Goal: Task Accomplishment & Management: Use online tool/utility

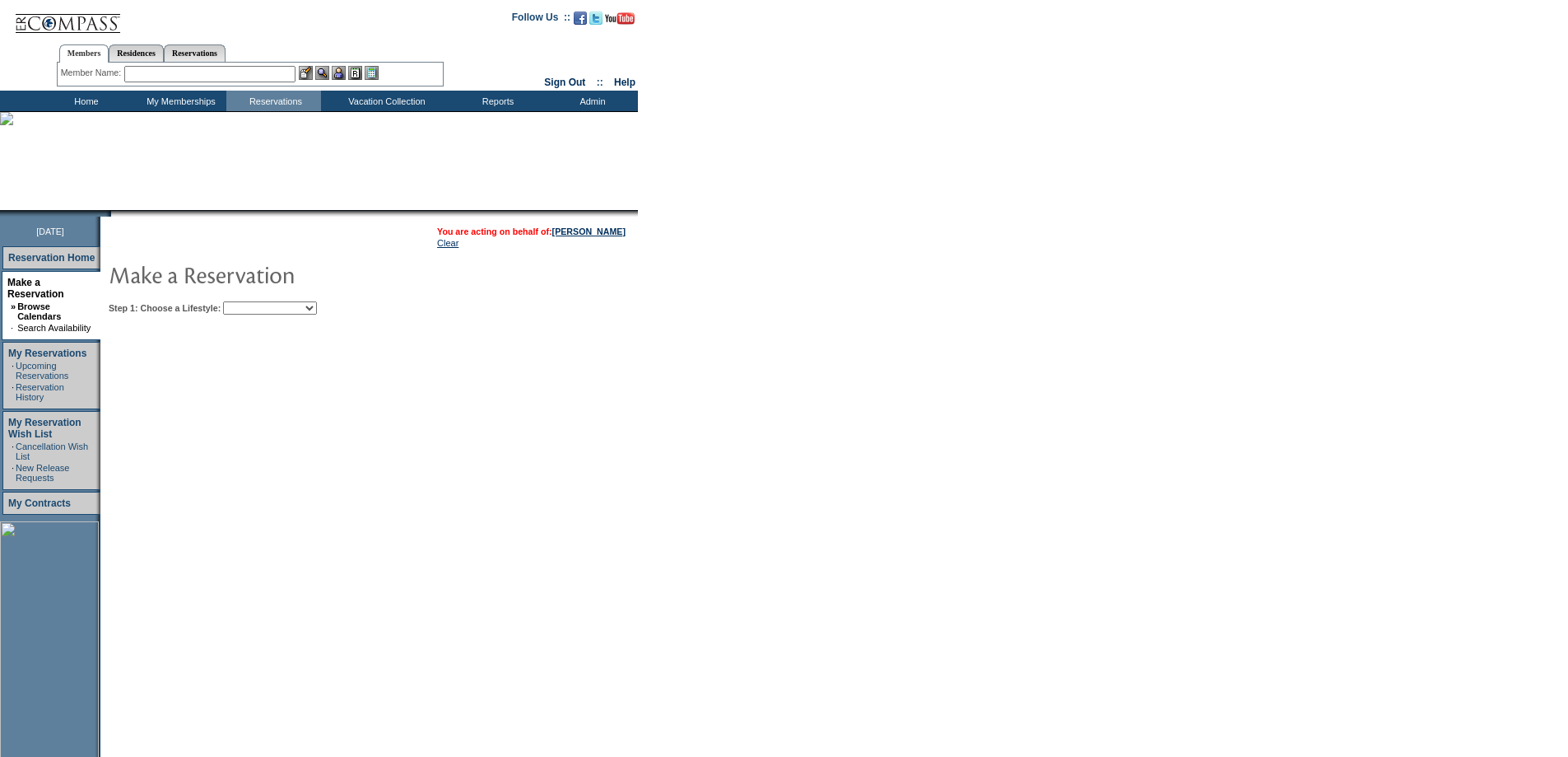
click at [278, 311] on select "Beach Leisure Metropolitan Mountain OIAL for Adventure OIAL for Couples OIAL fo…" at bounding box center [270, 308] width 94 height 13
select select "Beach"
click at [251, 303] on select "Beach Leisure Metropolitan Mountain OIAL for Adventure OIAL for Couples OIAL fo…" at bounding box center [270, 308] width 94 height 13
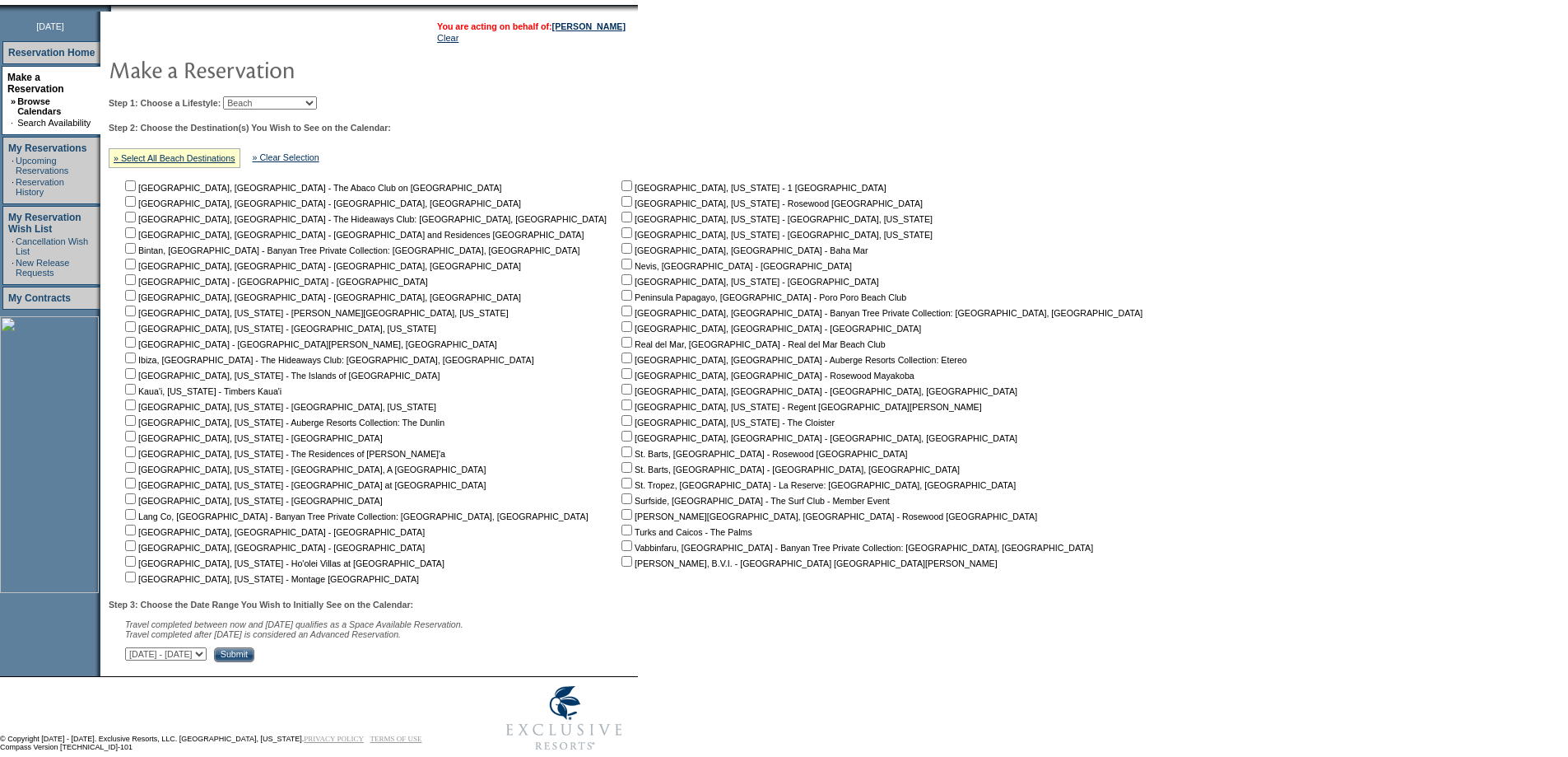
scroll to position [242, 0]
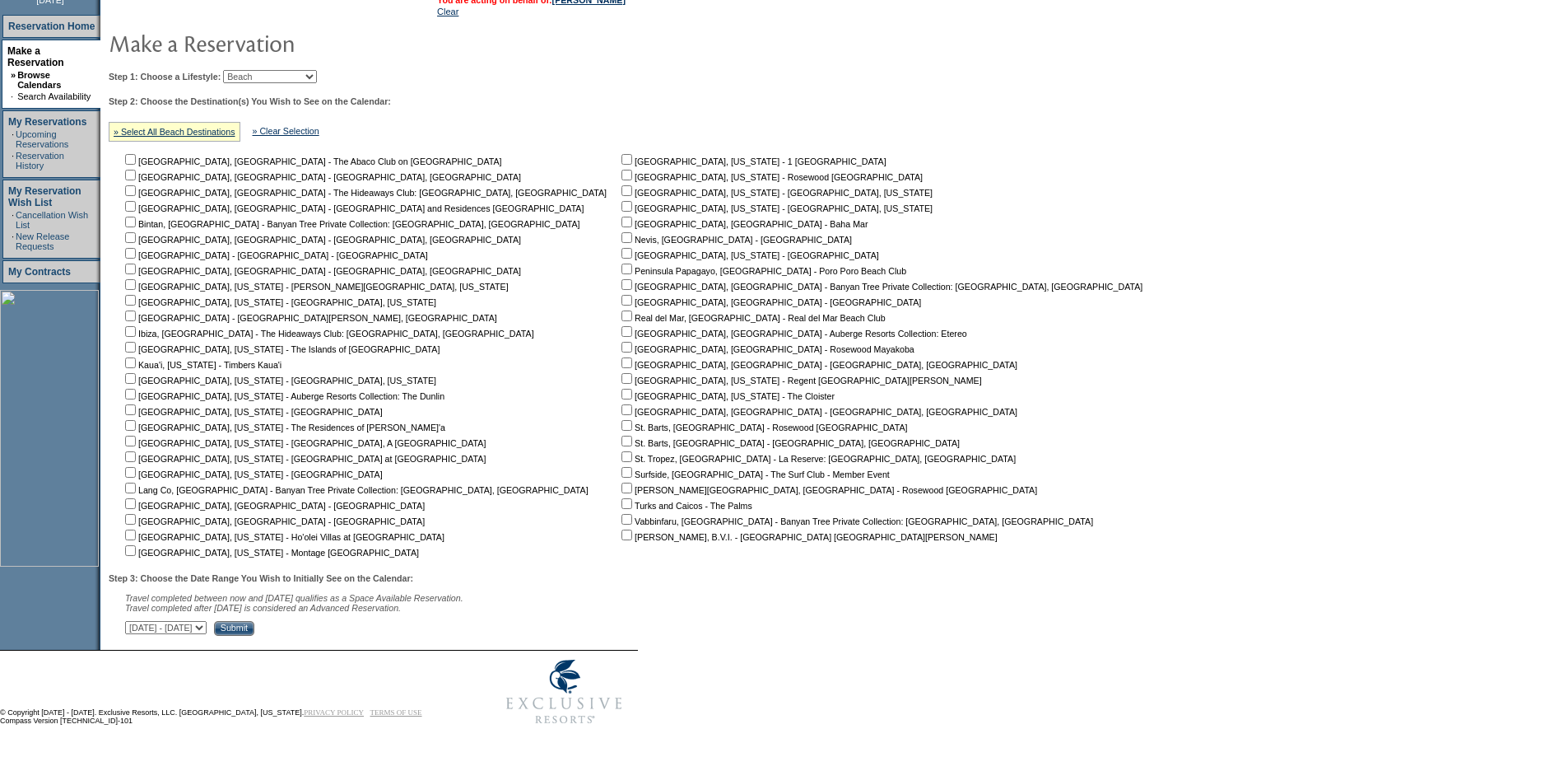
click at [136, 470] on input "checkbox" at bounding box center [130, 471] width 11 height 11
checkbox input "true"
click at [136, 451] on input "checkbox" at bounding box center [130, 456] width 11 height 11
checkbox input "true"
click at [622, 248] on input "checkbox" at bounding box center [626, 253] width 11 height 11
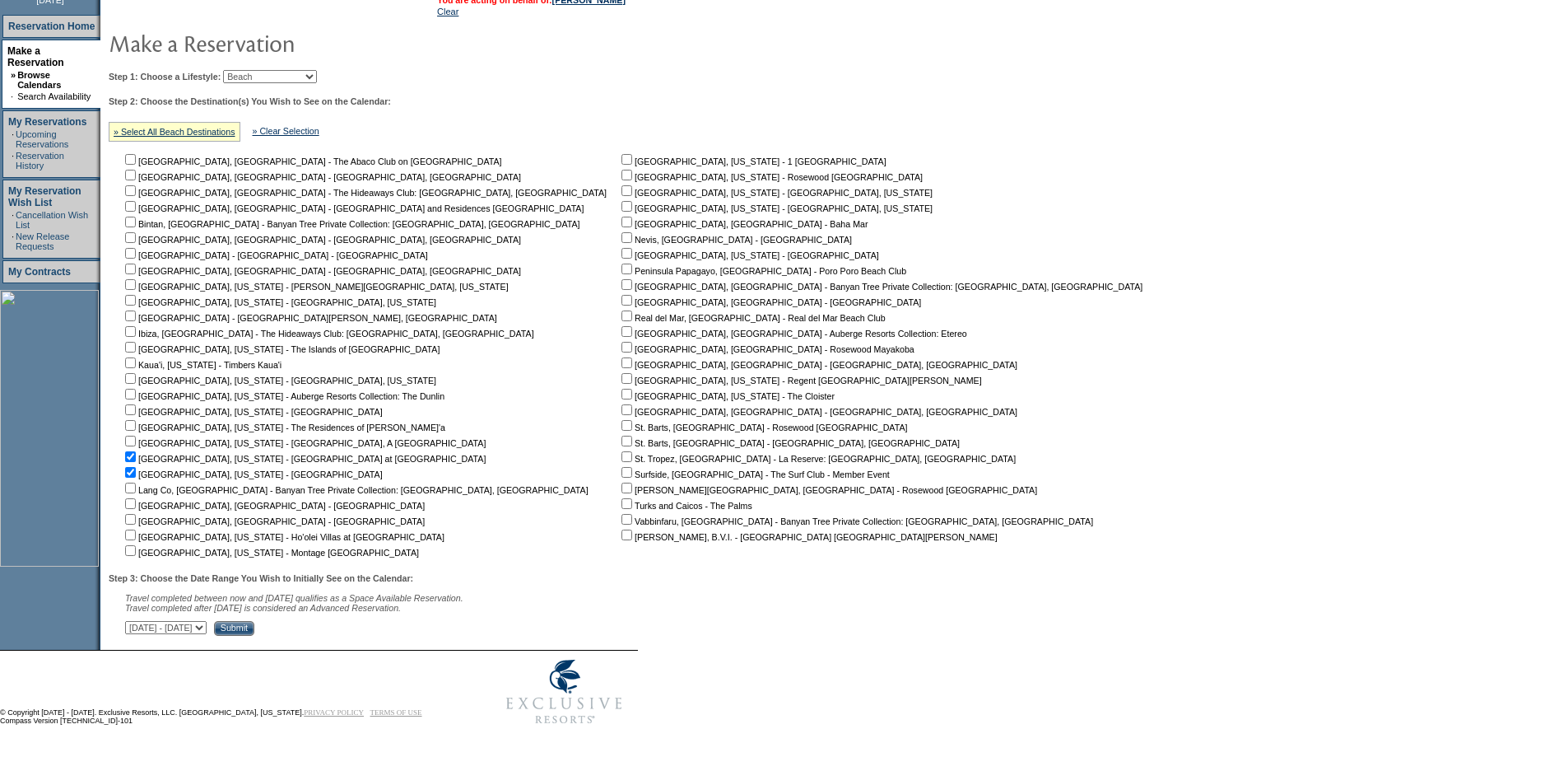
checkbox input "true"
click at [254, 625] on input "Submit" at bounding box center [234, 628] width 40 height 14
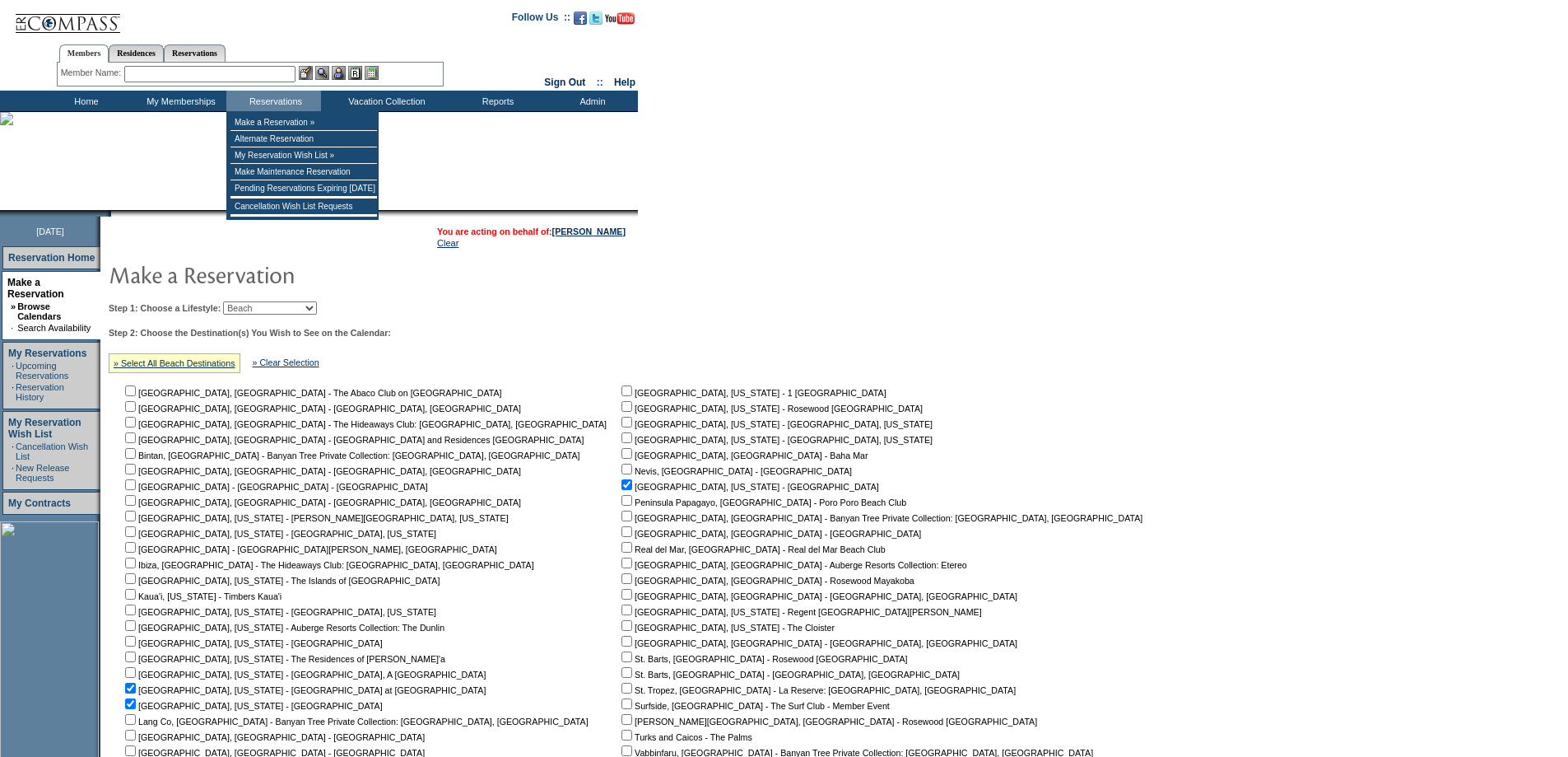
click at [284, 74] on input "text" at bounding box center [210, 74] width 171 height 16
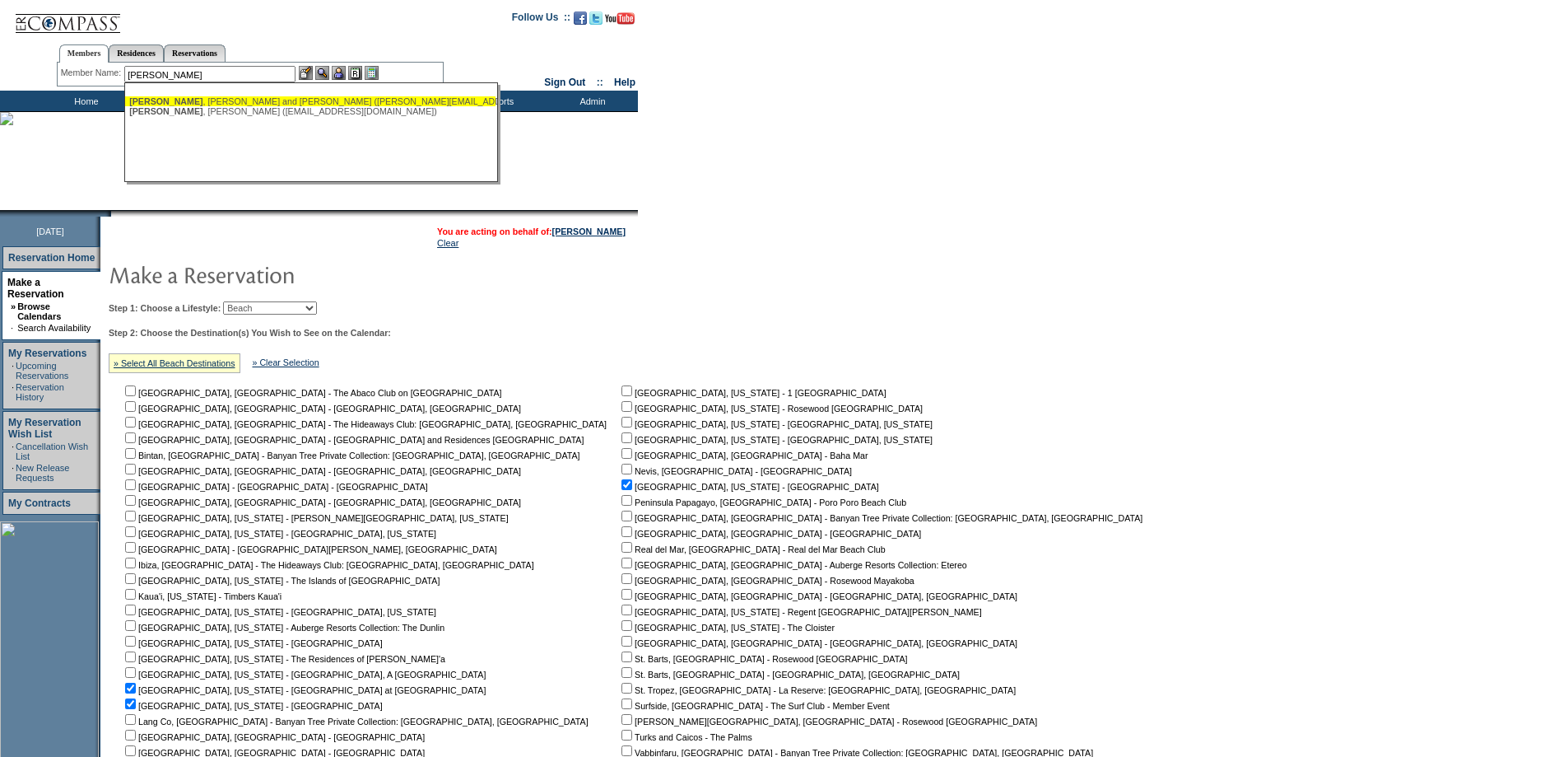
click at [233, 104] on div "McCambridge , John and Pam (mccambridge.john@gmail.com)" at bounding box center [310, 102] width 362 height 10
type input "McCambridge, John and Pam (mccambridge.john@gmail.com)"
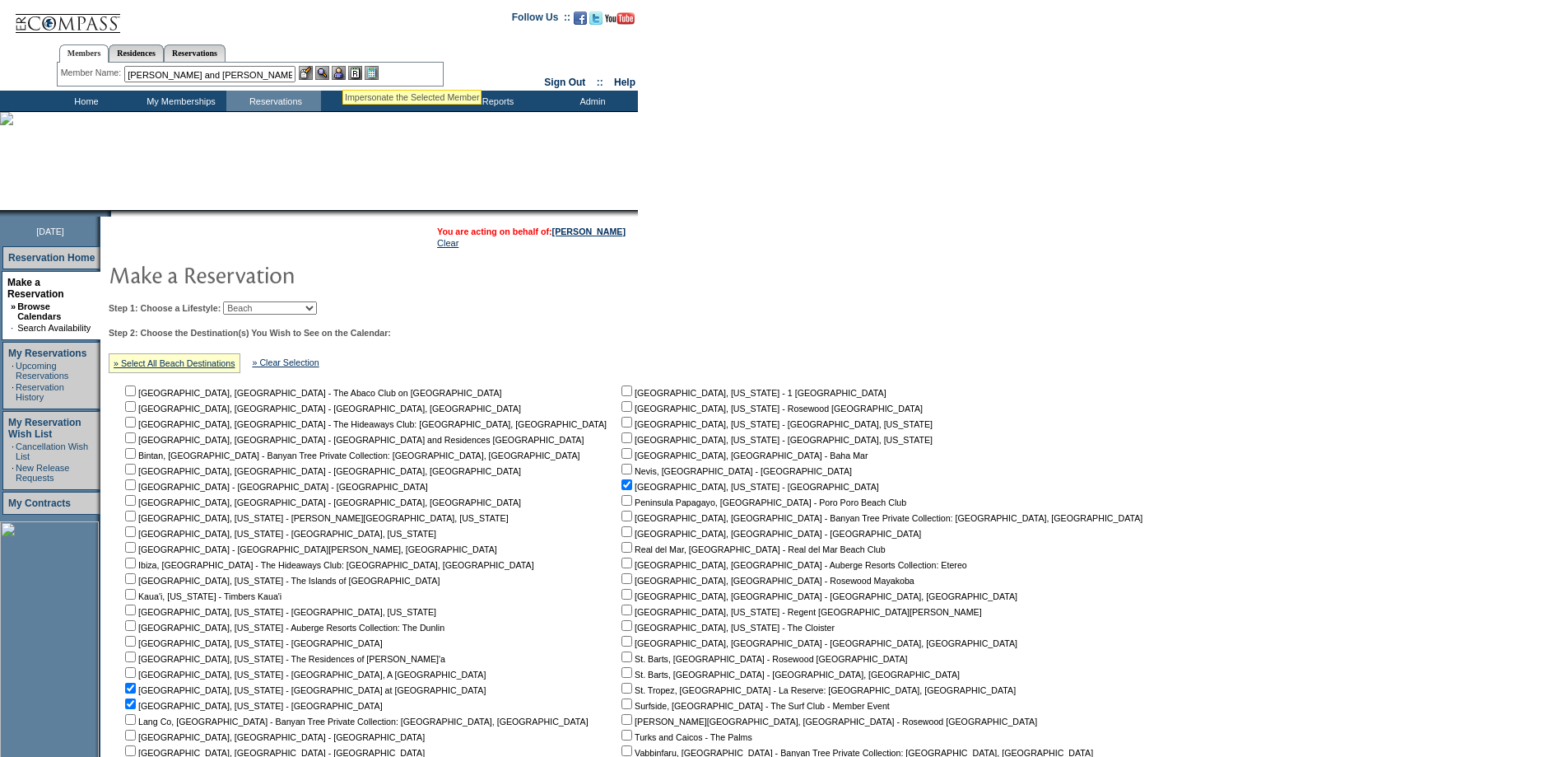
click at [341, 70] on img at bounding box center [338, 73] width 14 height 14
click at [321, 73] on img at bounding box center [322, 73] width 14 height 14
